Goal: Task Accomplishment & Management: Manage account settings

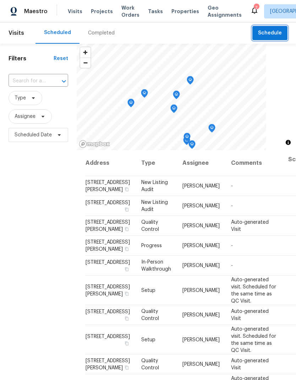
click at [274, 32] on span "Schedule" at bounding box center [270, 33] width 24 height 9
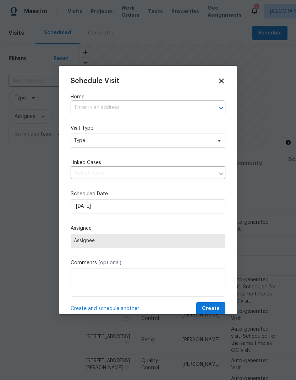
click at [194, 105] on input "text" at bounding box center [138, 107] width 135 height 11
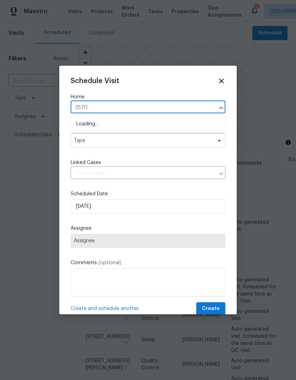
type input "25707"
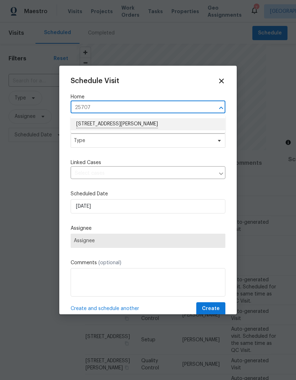
click at [166, 122] on li "[STREET_ADDRESS][PERSON_NAME]" at bounding box center [148, 124] width 155 height 12
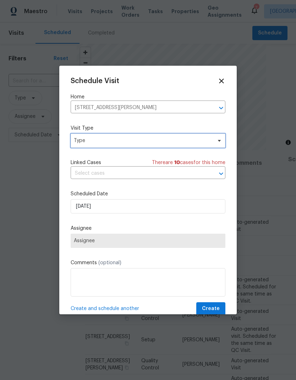
click at [140, 142] on span "Type" at bounding box center [143, 140] width 138 height 7
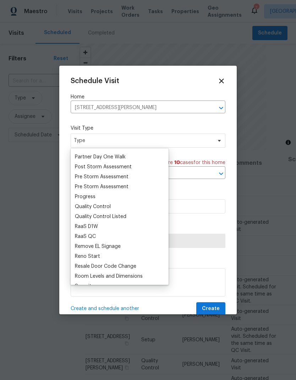
scroll to position [438, 0]
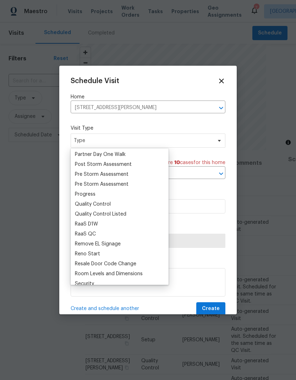
click at [114, 196] on div "Progress" at bounding box center [120, 194] width 94 height 10
click at [88, 192] on div "Progress" at bounding box center [85, 194] width 21 height 7
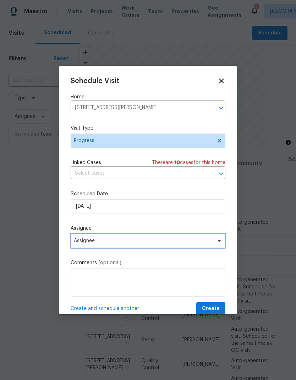
click at [149, 241] on span "Assignee" at bounding box center [143, 241] width 139 height 6
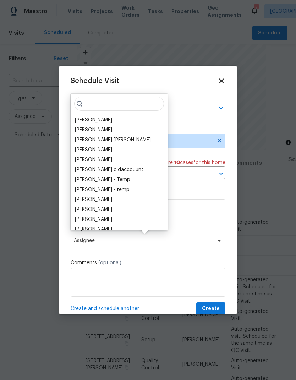
click at [112, 119] on div "[PERSON_NAME]" at bounding box center [93, 119] width 37 height 7
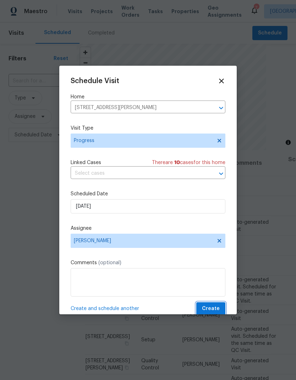
click at [214, 306] on span "Create" at bounding box center [211, 308] width 18 height 9
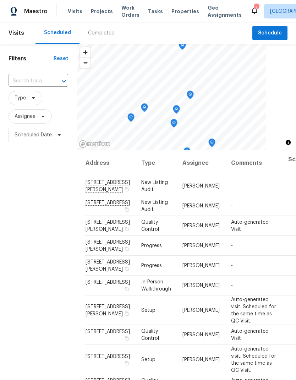
click at [98, 12] on span "Projects" at bounding box center [102, 11] width 22 height 7
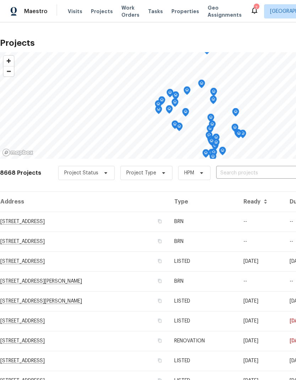
click at [74, 9] on span "Visits" at bounding box center [75, 11] width 15 height 7
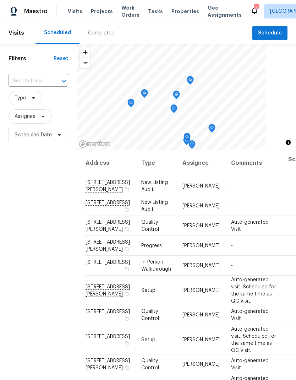
click at [98, 12] on span "Projects" at bounding box center [102, 11] width 22 height 7
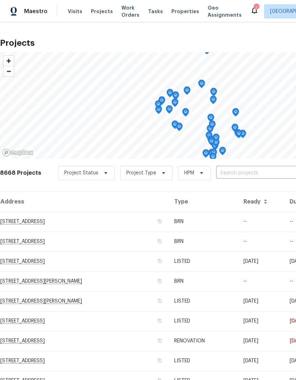
click at [248, 169] on input "text" at bounding box center [256, 172] width 81 height 11
type input "25707"
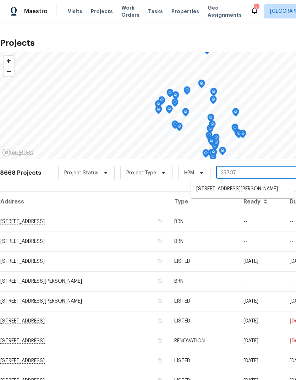
click at [251, 190] on li "[STREET_ADDRESS][PERSON_NAME]" at bounding box center [242, 189] width 103 height 12
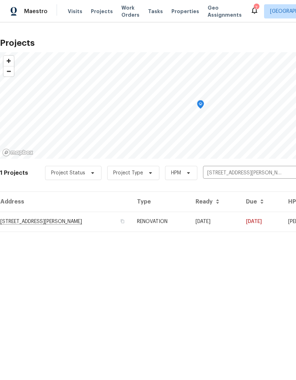
click at [270, 215] on td "[DATE]" at bounding box center [261, 222] width 42 height 20
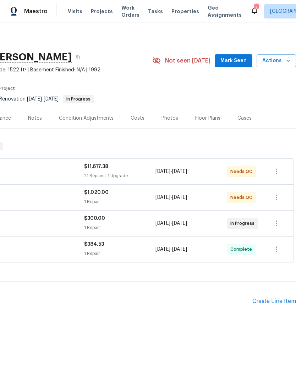
scroll to position [0, 105]
click at [279, 169] on icon "button" at bounding box center [276, 171] width 9 height 9
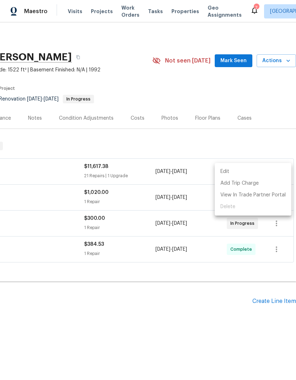
click at [246, 170] on li "Edit" at bounding box center [253, 172] width 77 height 12
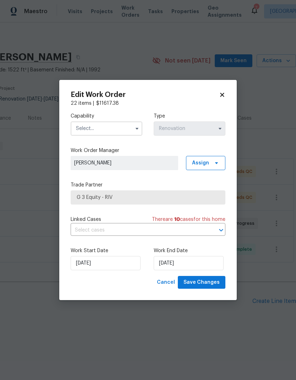
click at [120, 125] on input "text" at bounding box center [107, 128] width 72 height 14
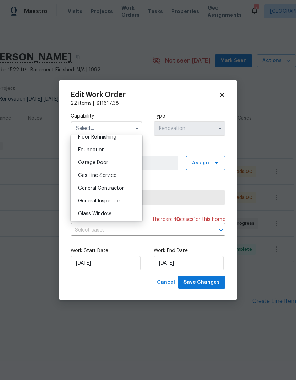
scroll to position [295, 0]
click at [123, 189] on div "General Contractor" at bounding box center [106, 187] width 68 height 13
type input "General Contractor"
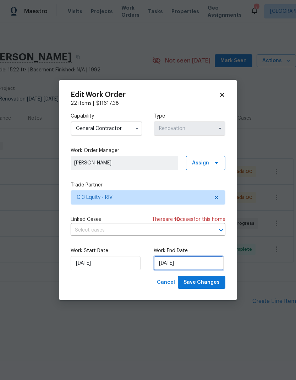
click at [192, 262] on input "[DATE]" at bounding box center [189, 263] width 70 height 14
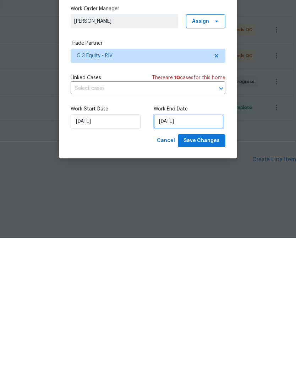
select select "8"
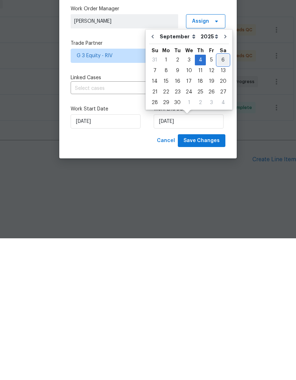
click at [223, 197] on div "6" at bounding box center [223, 202] width 12 height 10
type input "[DATE]"
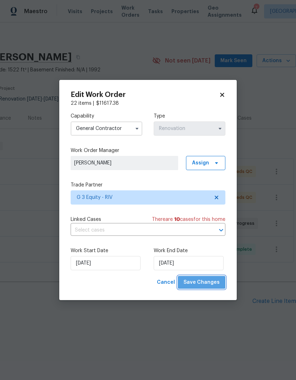
click at [210, 279] on span "Save Changes" at bounding box center [201, 282] width 36 height 9
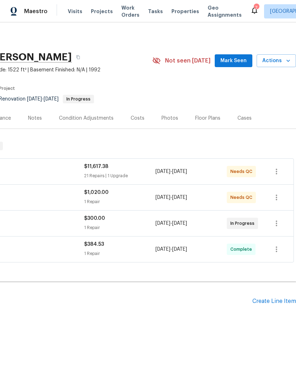
scroll to position [0, 105]
click at [223, 200] on div "[DATE] - [DATE]" at bounding box center [190, 197] width 71 height 17
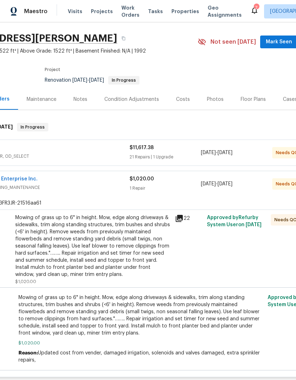
scroll to position [26, 52]
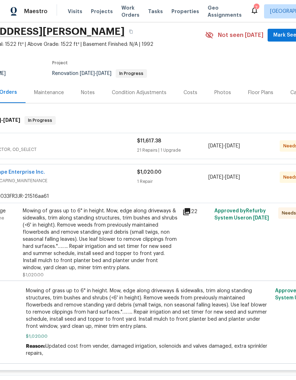
click at [61, 236] on div "Mowing of grass up to 6" in height. Mow, edge along driveways & sidewalks, trim…" at bounding box center [100, 239] width 155 height 64
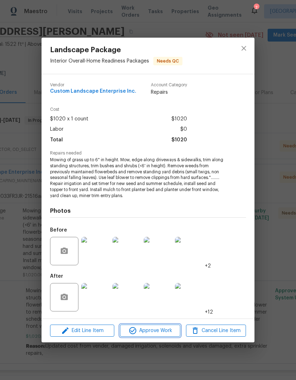
click at [150, 328] on span "Approve Work" at bounding box center [150, 330] width 56 height 9
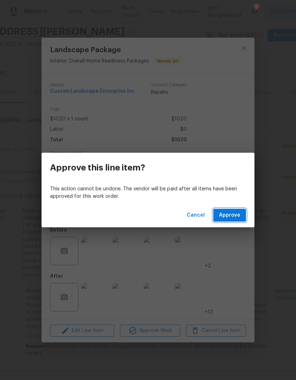
click at [239, 214] on span "Approve" at bounding box center [229, 215] width 21 height 9
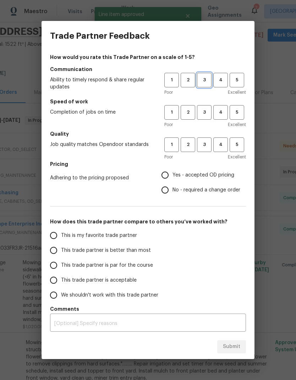
click at [201, 82] on span "3" at bounding box center [204, 80] width 13 height 8
click at [205, 112] on span "3" at bounding box center [204, 112] width 13 height 8
click at [204, 144] on span "3" at bounding box center [204, 145] width 13 height 8
click at [169, 176] on input "Yes - accepted OD pricing" at bounding box center [165, 174] width 15 height 15
radio input "true"
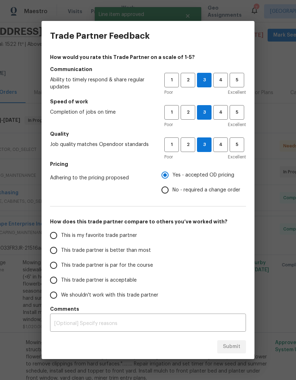
click at [57, 263] on input "This trade partner is par for the course" at bounding box center [53, 265] width 15 height 15
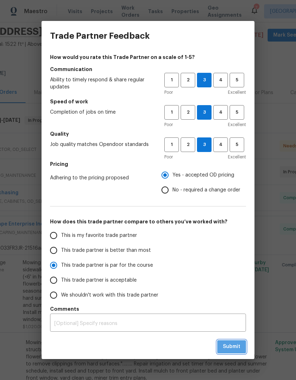
click at [235, 347] on span "Submit" at bounding box center [231, 346] width 17 height 9
radio input "true"
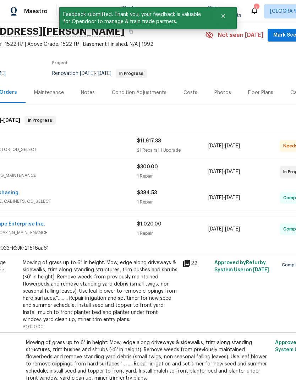
click at [74, 235] on span "IRRIGATION, LANDSCAPING_MAINTENANCE" at bounding box center [48, 232] width 178 height 7
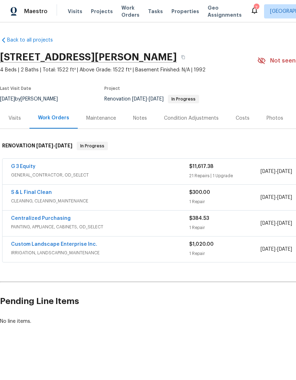
scroll to position [0, 0]
